Goal: Task Accomplishment & Management: Use online tool/utility

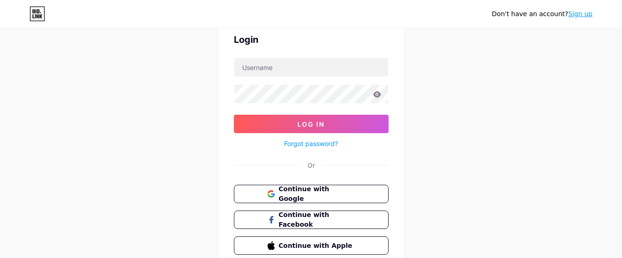
scroll to position [81, 0]
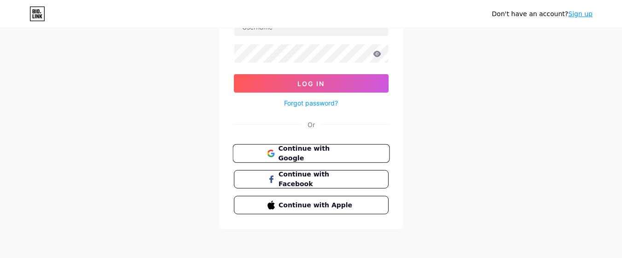
click at [288, 158] on button "Continue with Google" at bounding box center [310, 153] width 157 height 19
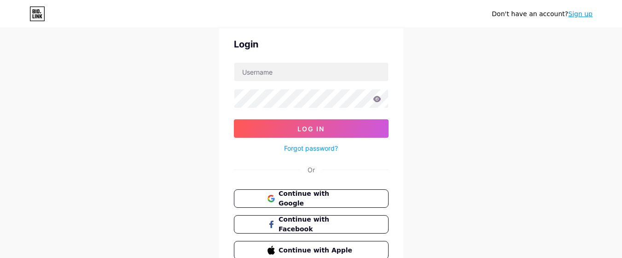
scroll to position [0, 0]
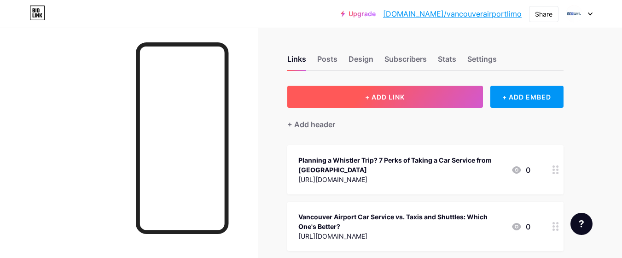
click at [387, 101] on button "+ ADD LINK" at bounding box center [385, 97] width 196 height 22
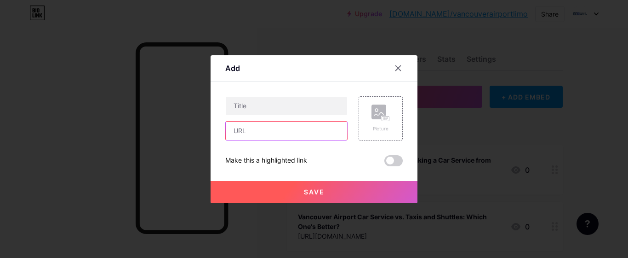
click at [273, 138] on input "text" at bounding box center [286, 130] width 121 height 18
paste input "[URL][DOMAIN_NAME]"
type input "[URL][DOMAIN_NAME]"
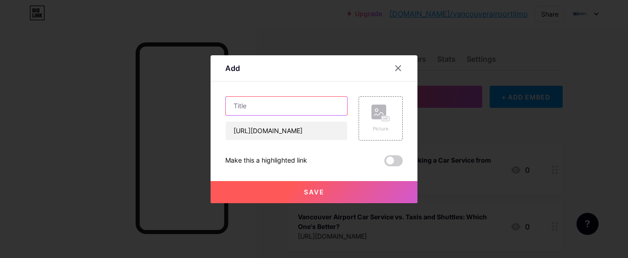
click at [290, 107] on input "text" at bounding box center [286, 106] width 121 height 18
paste input "5 Things to Know Before Booking Your Vancouver Airport Car Service"
type input "5 Things to Know Before Booking Your Vancouver Airport Car Service"
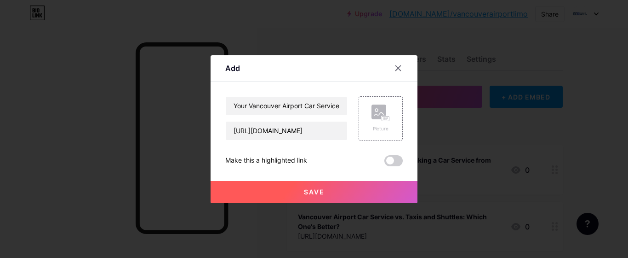
click at [389, 159] on span at bounding box center [394, 160] width 18 height 11
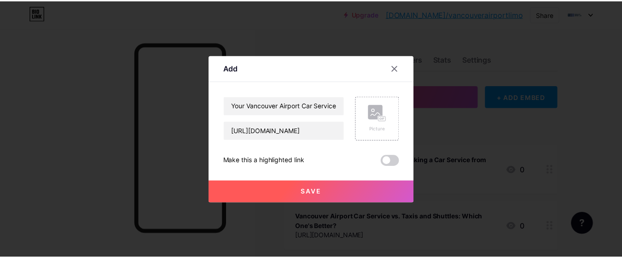
scroll to position [0, 0]
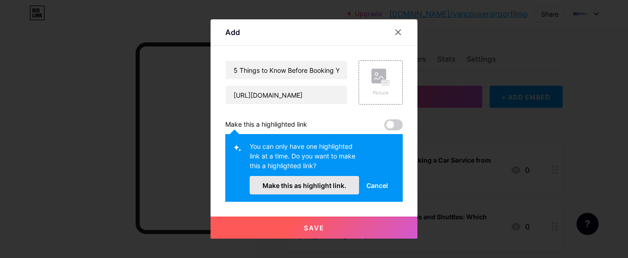
click at [301, 183] on span "Make this as highlight link." at bounding box center [305, 185] width 84 height 8
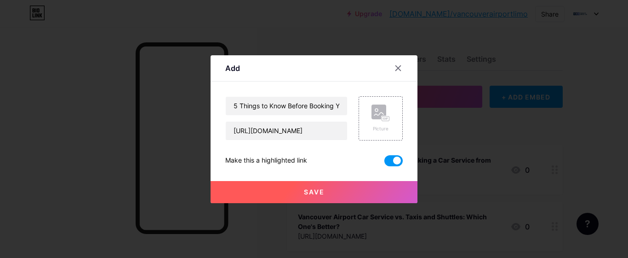
click at [277, 196] on button "Save" at bounding box center [314, 192] width 207 height 22
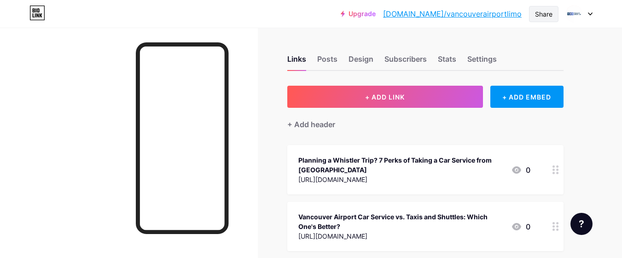
click at [543, 15] on div "Share" at bounding box center [543, 14] width 17 height 10
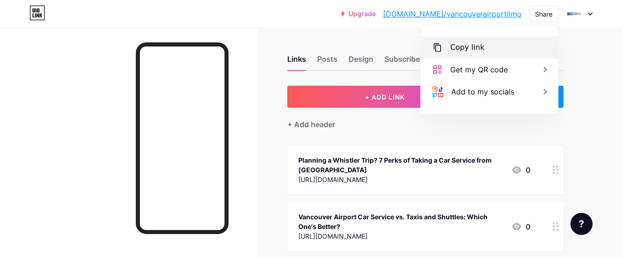
click at [515, 39] on div "Copy link" at bounding box center [489, 47] width 137 height 22
